Goal: Task Accomplishment & Management: Use online tool/utility

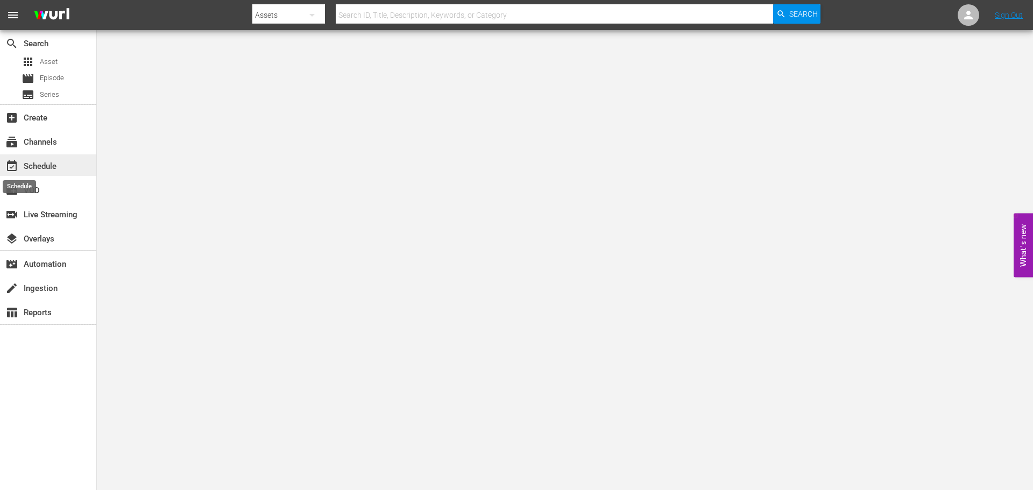
click at [15, 160] on span "event_available" at bounding box center [11, 166] width 13 height 13
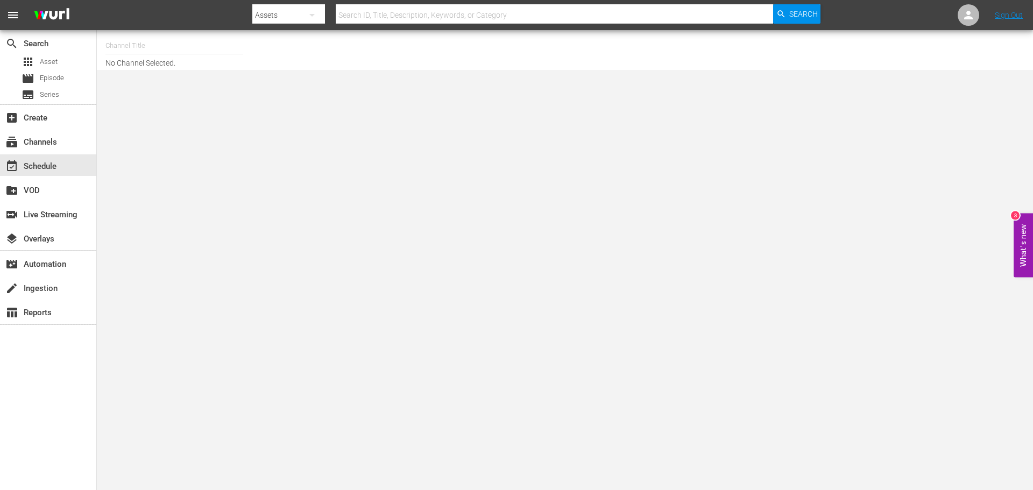
click at [143, 52] on input "text" at bounding box center [174, 46] width 138 height 26
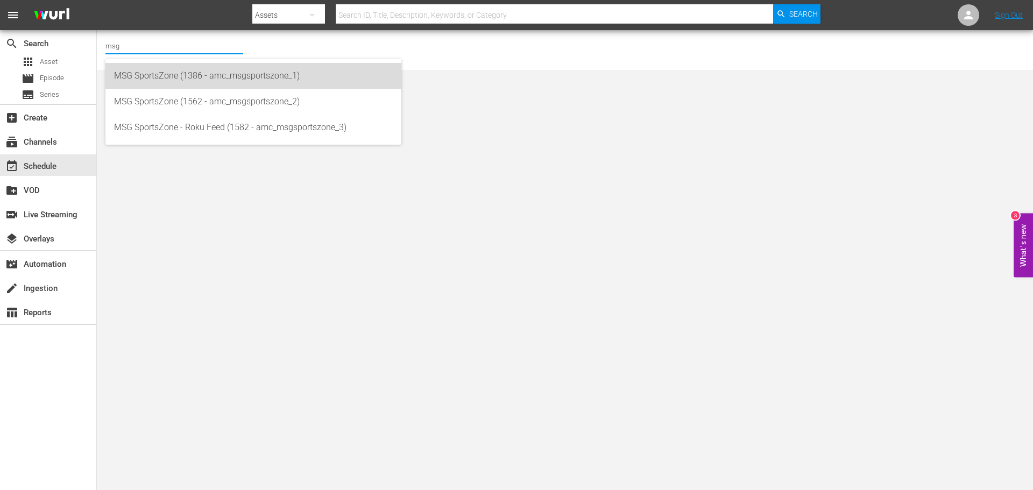
click at [196, 82] on div "MSG SportsZone (1386 - amc_msgsportszone_1)" at bounding box center [253, 76] width 279 height 26
type input "MSG SportsZone (1386 - amc_msgsportszone_1)"
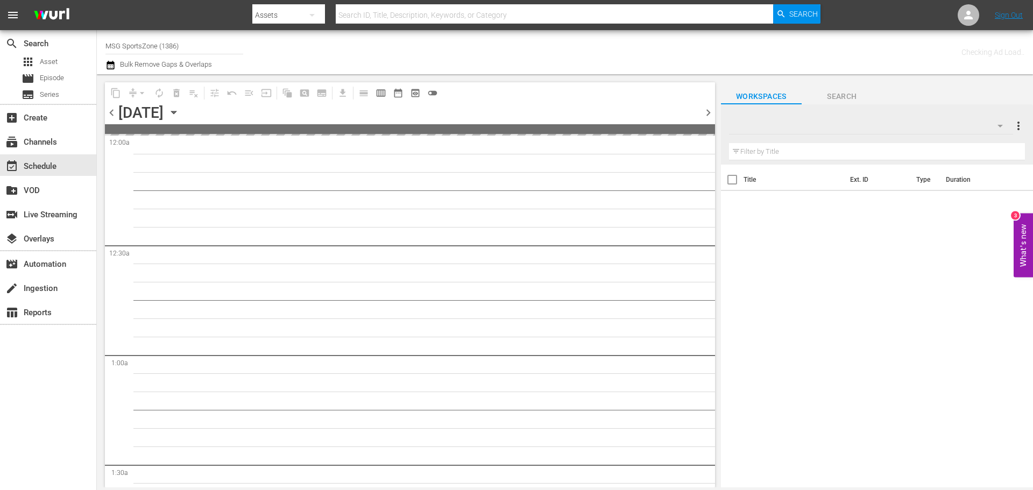
click at [180, 111] on icon "button" at bounding box center [174, 113] width 12 height 12
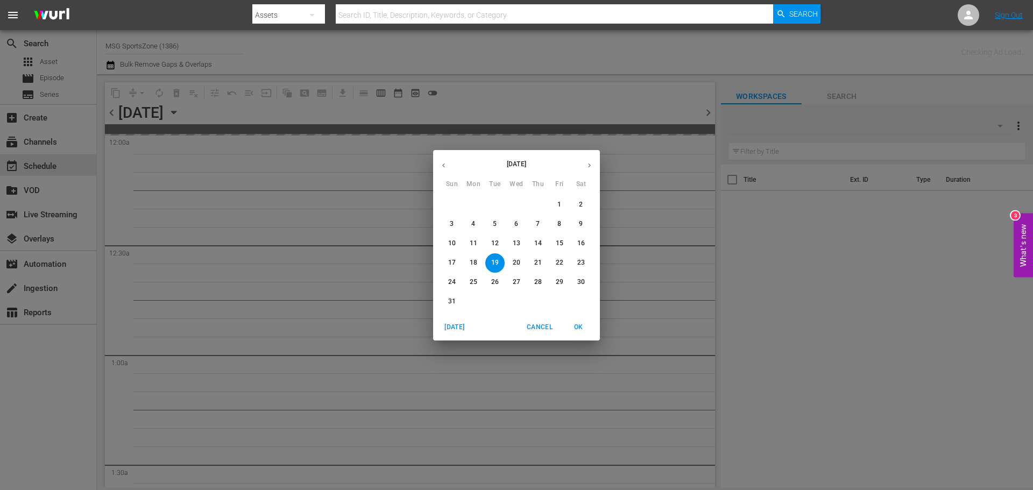
click at [458, 284] on span "24" at bounding box center [451, 282] width 19 height 9
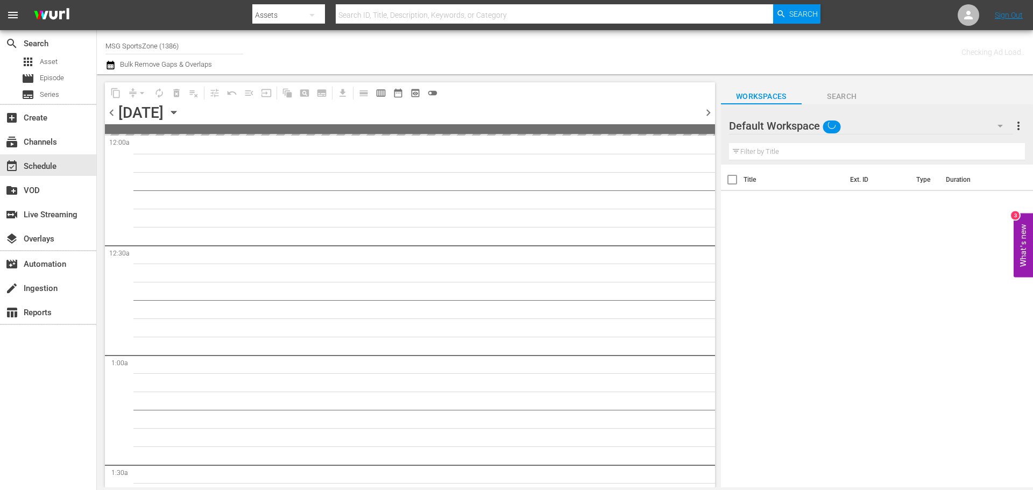
click at [688, 63] on div "Checking Ad Load.." at bounding box center [815, 52] width 417 height 39
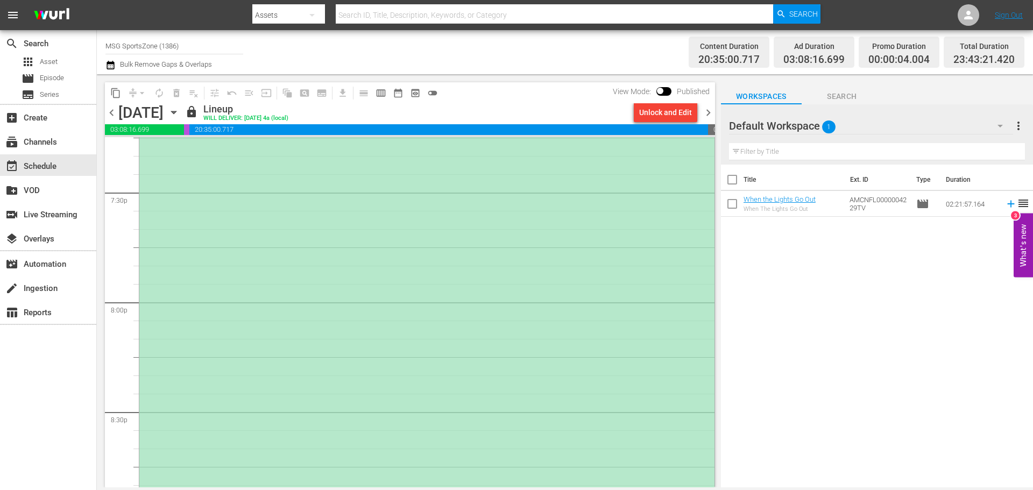
scroll to position [4089, 0]
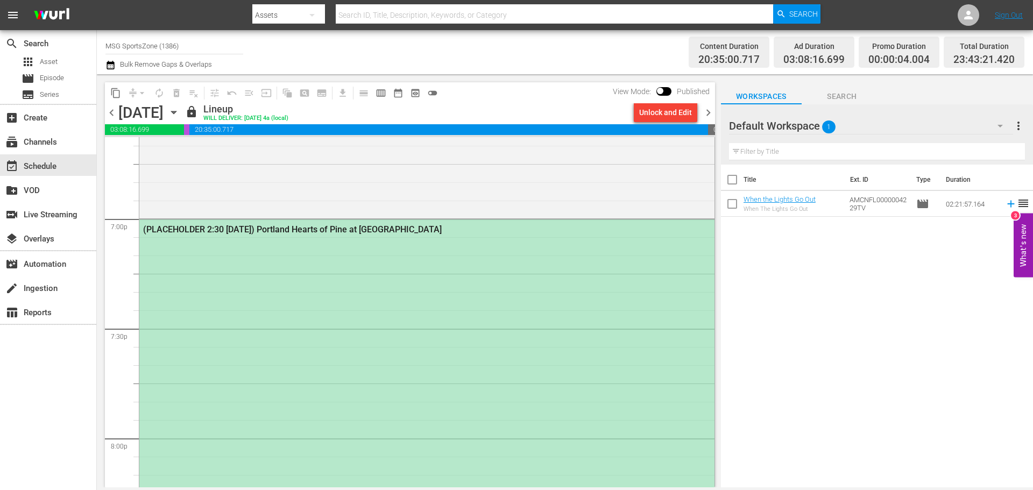
click at [770, 313] on div "Title Ext. ID Type Duration When the Lights Go Out When The Lights Go Out AMCNF…" at bounding box center [877, 327] width 312 height 324
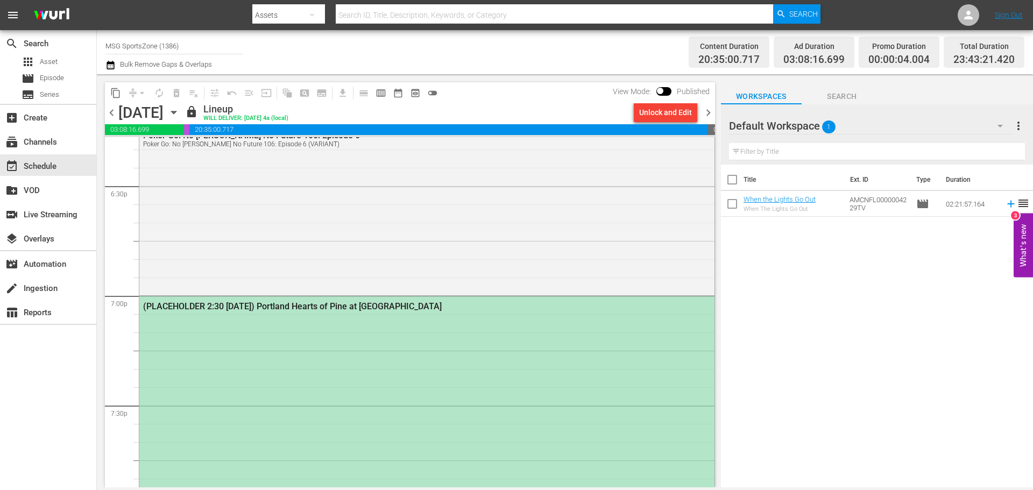
scroll to position [3981, 0]
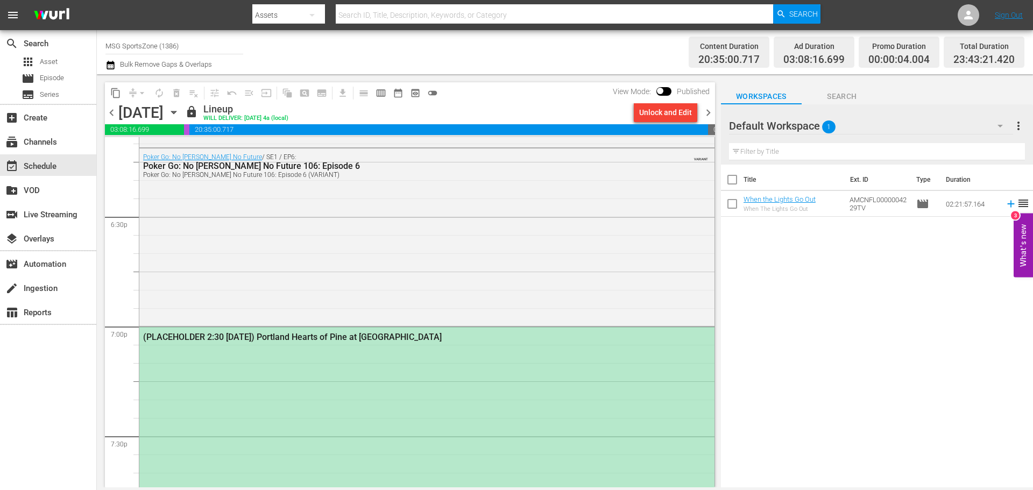
drag, startPoint x: 857, startPoint y: 346, endPoint x: 852, endPoint y: 346, distance: 5.4
click at [857, 346] on div "Title Ext. ID Type Duration When the Lights Go Out When The Lights Go Out AMCNF…" at bounding box center [877, 327] width 312 height 324
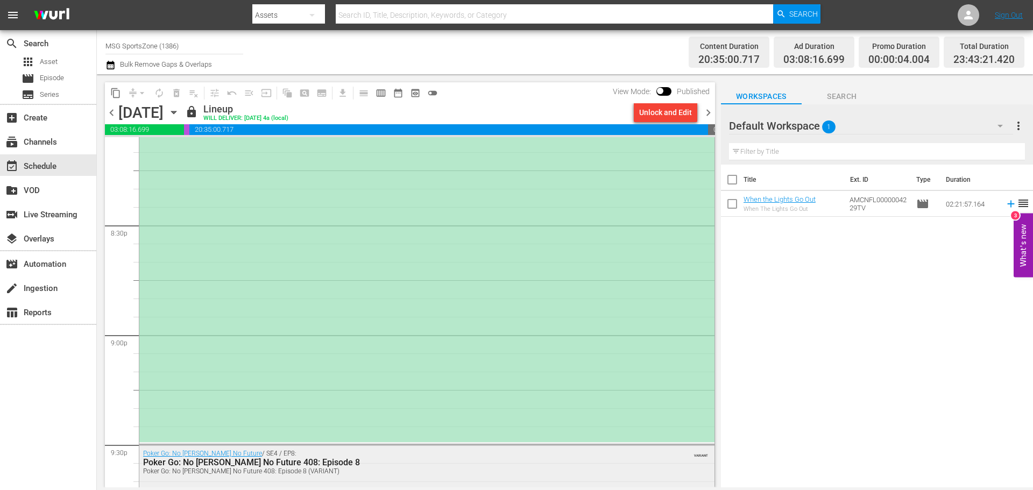
scroll to position [4465, 0]
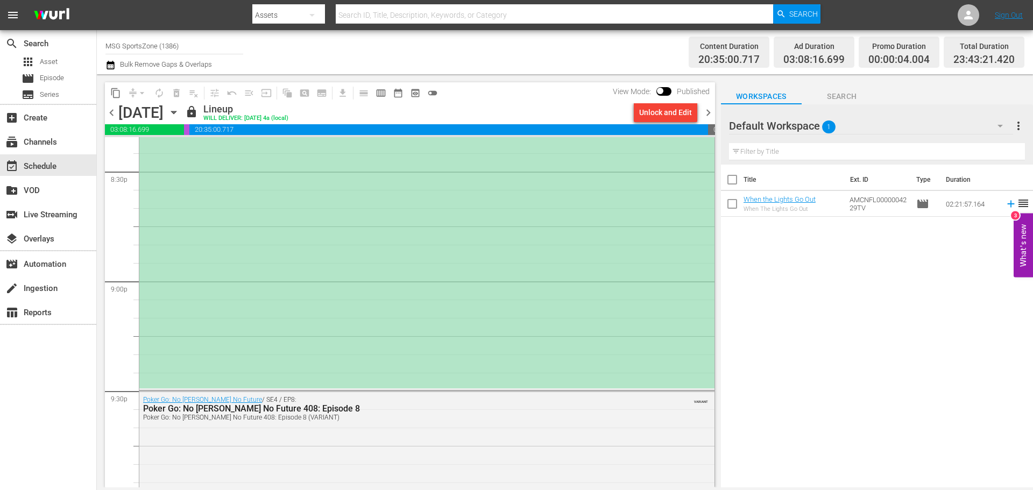
click at [627, 330] on div "(PLACEHOLDER 2:30 [DATE]) Portland Hearts of Pine at [GEOGRAPHIC_DATA]" at bounding box center [426, 116] width 575 height 546
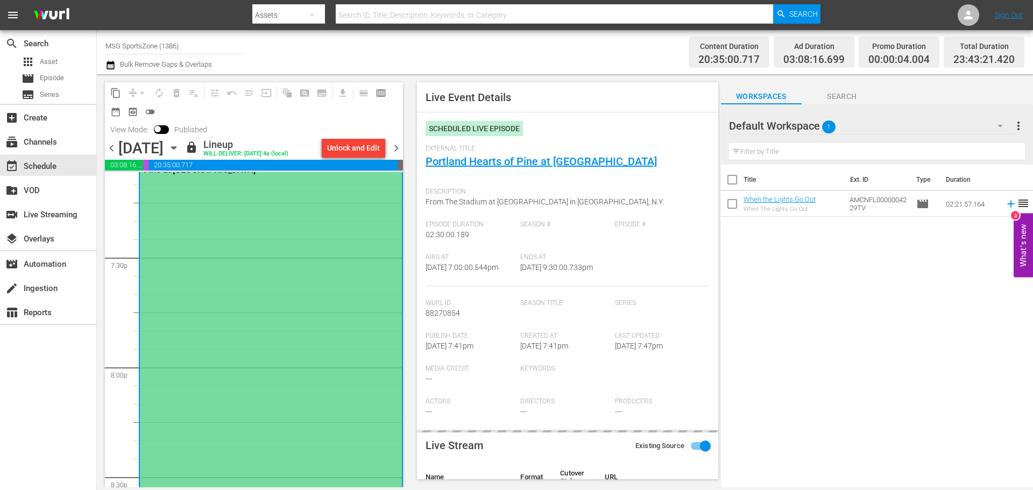
scroll to position [4142, 0]
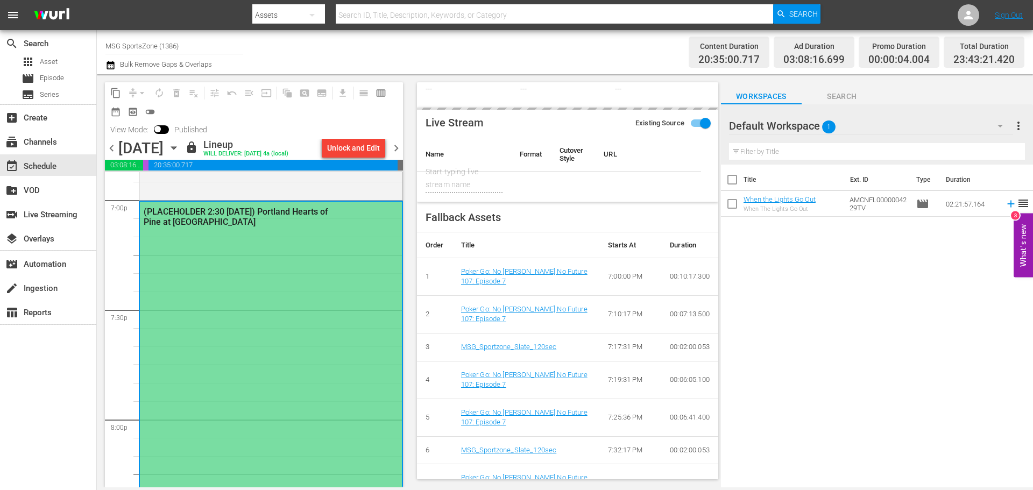
type input "LTN Live Event Feed"
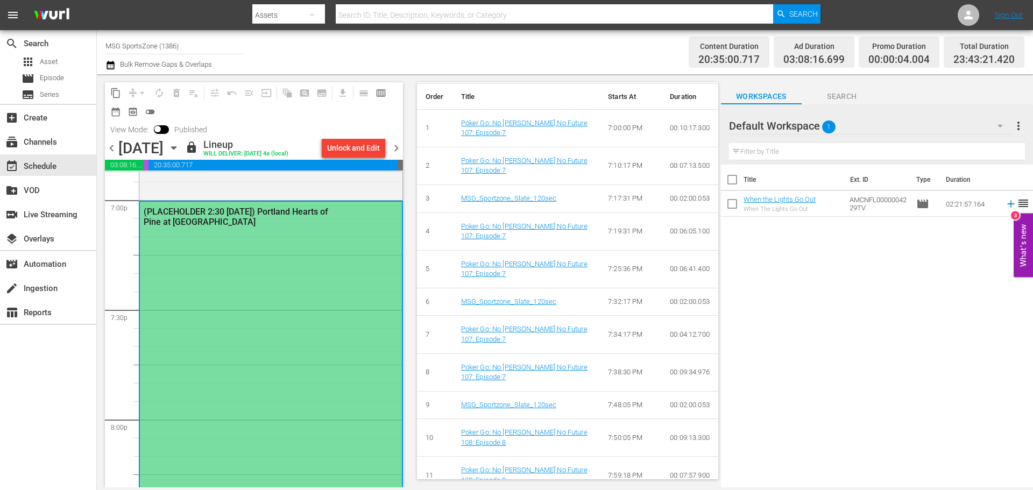
scroll to position [484, 0]
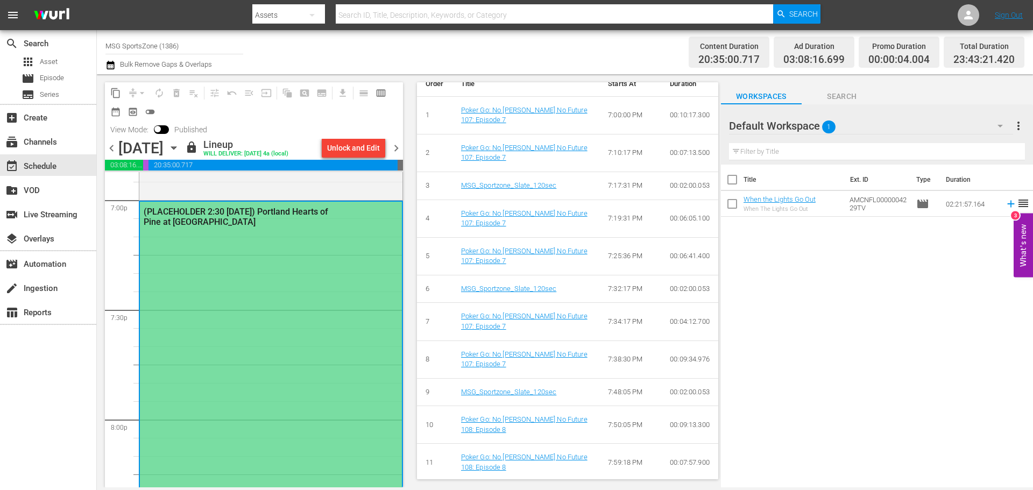
click at [887, 346] on div "Title Ext. ID Type Duration When the Lights Go Out When The Lights Go Out AMCNF…" at bounding box center [877, 327] width 312 height 324
